Goal: Information Seeking & Learning: Learn about a topic

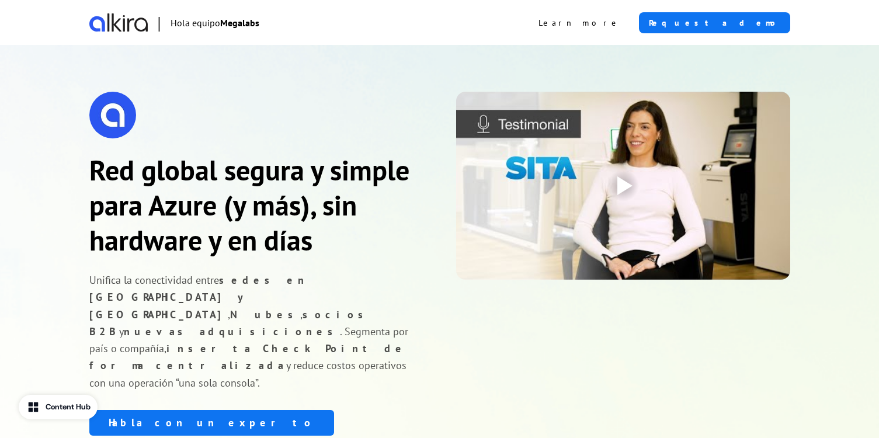
click at [242, 24] on strong "Megalabs" at bounding box center [239, 23] width 39 height 12
click at [241, 24] on strong "Megalabs" at bounding box center [239, 23] width 39 height 12
click at [296, 195] on strong "Red global segura y simple para Azure (y más), sin hardware y en días" at bounding box center [249, 205] width 320 height 106
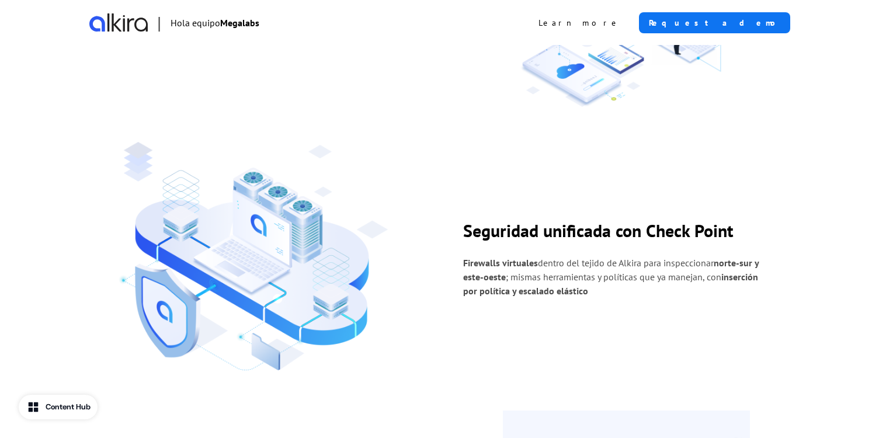
scroll to position [1052, 0]
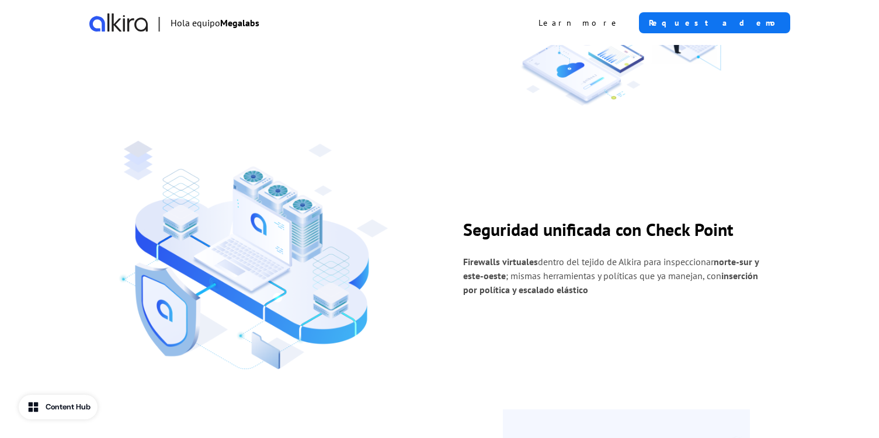
click at [552, 255] on p "Firewalls virtuales dentro del tejido de Alkira para inspeccionar norte-sur y e…" at bounding box center [616, 276] width 306 height 42
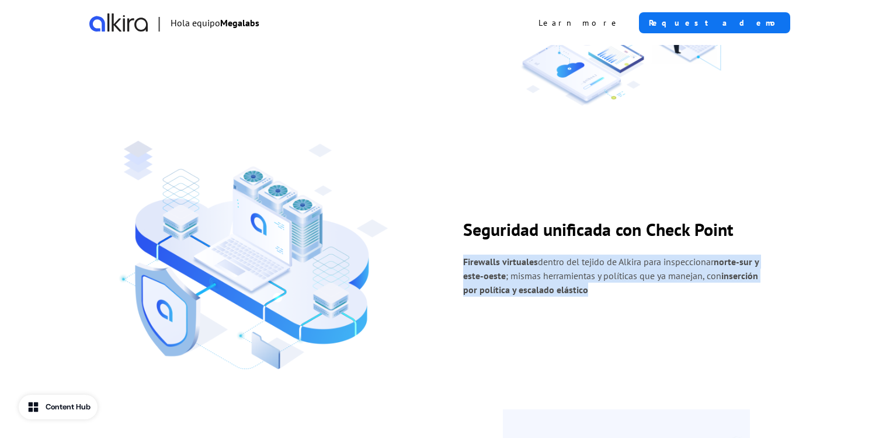
click at [552, 255] on p "Firewalls virtuales dentro del tejido de Alkira para inspeccionar norte-sur y e…" at bounding box center [616, 276] width 306 height 42
click at [587, 252] on div "Seguridad unificada con Check Point Firewalls virtuales dentro del tejido de Al…" at bounding box center [439, 258] width 701 height 234
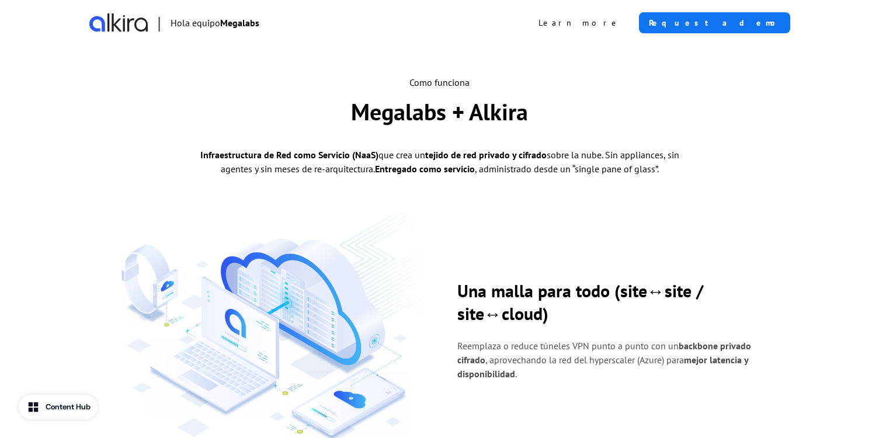
scroll to position [0, 0]
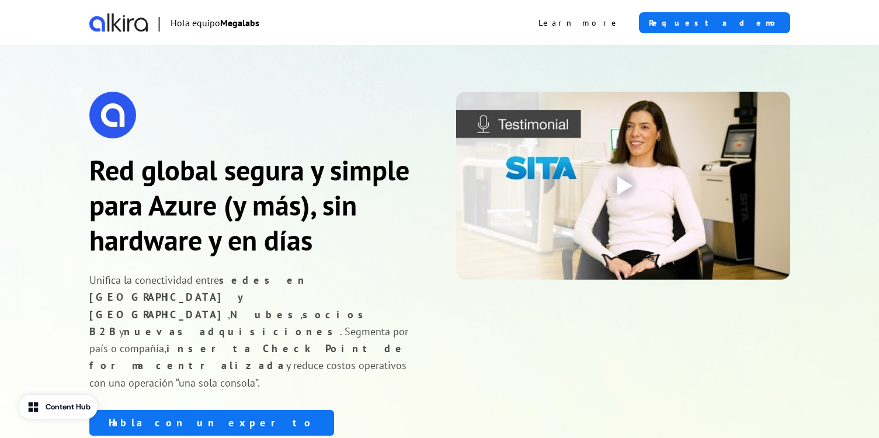
click at [340, 293] on p "Unifica la conectividad entre sedes en [GEOGRAPHIC_DATA] y [GEOGRAPHIC_DATA] , …" at bounding box center [256, 332] width 334 height 120
click at [343, 343] on div "Red global segura y simple para Azure (y más), sin hardware y en días Unifica l…" at bounding box center [256, 264] width 334 height 344
